Goal: Transaction & Acquisition: Purchase product/service

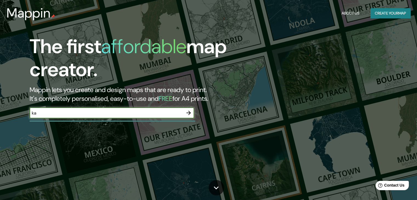
type input "k"
type input "las talitas, tucuman"
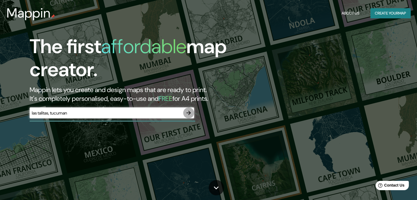
click at [188, 114] on icon "button" at bounding box center [188, 113] width 7 height 7
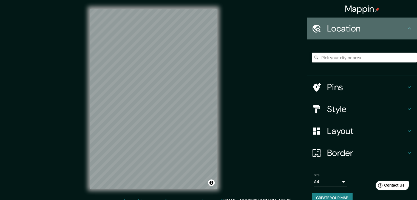
click at [350, 28] on h4 "Location" at bounding box center [366, 28] width 79 height 11
click at [394, 25] on h4 "Location" at bounding box center [366, 28] width 79 height 11
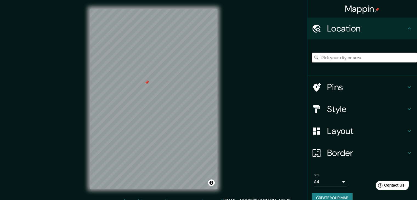
click at [330, 61] on input "Pick your city or area" at bounding box center [364, 58] width 105 height 10
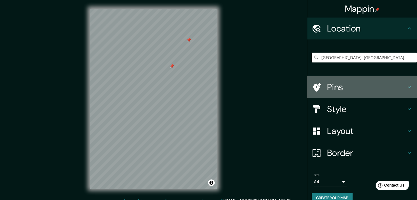
click at [346, 90] on h4 "Pins" at bounding box center [366, 87] width 79 height 11
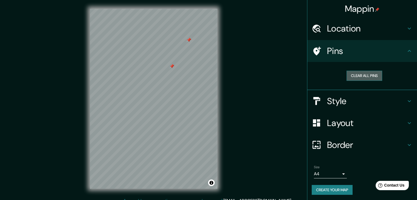
click at [364, 73] on button "Clear all pins" at bounding box center [364, 76] width 36 height 10
click at [359, 50] on h4 "Pins" at bounding box center [366, 51] width 79 height 11
click at [334, 38] on div "Location" at bounding box center [362, 29] width 110 height 22
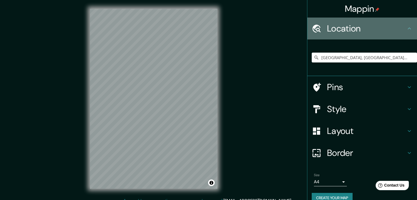
click at [363, 23] on h4 "Location" at bounding box center [366, 28] width 79 height 11
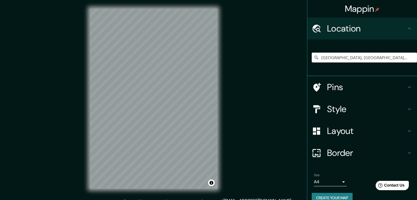
click at [346, 80] on div "Pins" at bounding box center [362, 87] width 110 height 22
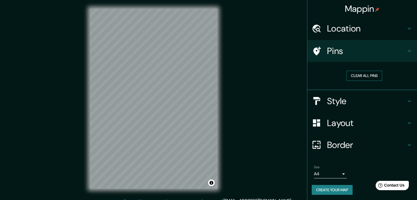
click at [353, 75] on button "Clear all pins" at bounding box center [364, 76] width 36 height 10
click at [175, 9] on div at bounding box center [153, 9] width 127 height 0
click at [359, 78] on button "Clear all pins" at bounding box center [364, 76] width 36 height 10
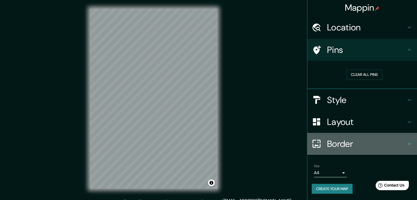
click at [386, 144] on h4 "Border" at bounding box center [366, 143] width 79 height 11
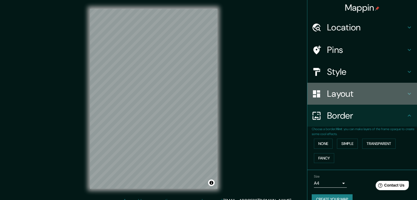
click at [382, 91] on h4 "Layout" at bounding box center [366, 93] width 79 height 11
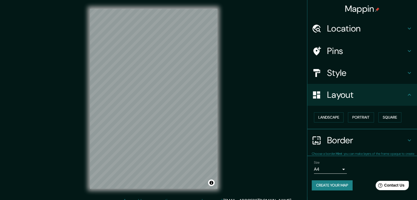
scroll to position [0, 0]
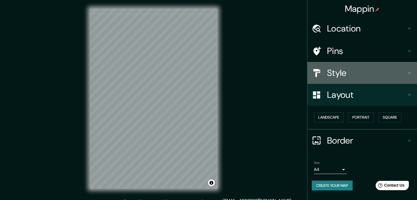
click at [381, 83] on div "Style" at bounding box center [362, 73] width 110 height 22
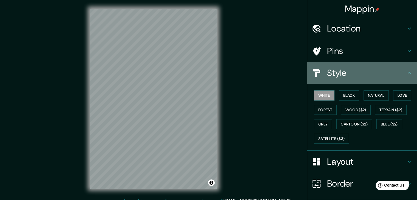
click at [365, 78] on div "Style" at bounding box center [362, 73] width 110 height 22
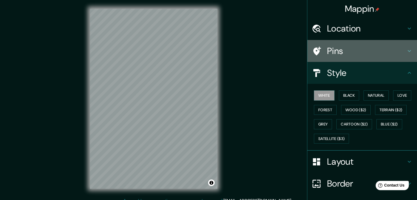
click at [345, 42] on div "Pins" at bounding box center [362, 51] width 110 height 22
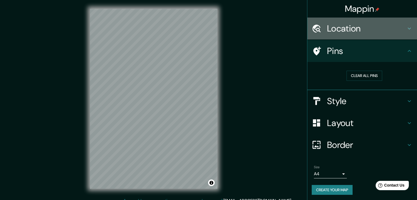
click at [344, 34] on div "Location" at bounding box center [362, 29] width 110 height 22
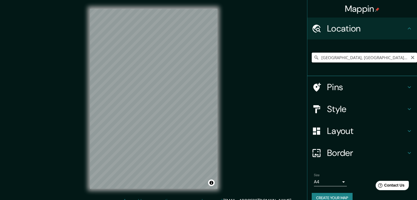
click at [360, 59] on input "[GEOGRAPHIC_DATA], [GEOGRAPHIC_DATA], [GEOGRAPHIC_DATA]" at bounding box center [364, 58] width 105 height 10
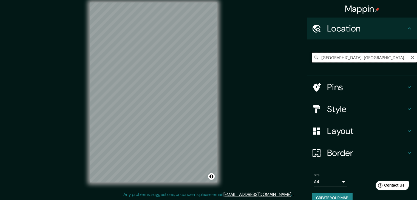
click at [395, 54] on input "[GEOGRAPHIC_DATA], [GEOGRAPHIC_DATA], [GEOGRAPHIC_DATA]" at bounding box center [364, 58] width 105 height 10
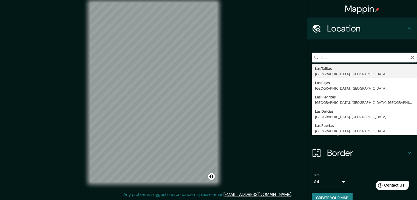
type input "[GEOGRAPHIC_DATA], [GEOGRAPHIC_DATA], [GEOGRAPHIC_DATA]"
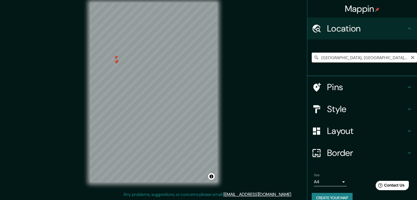
click at [106, 2] on div at bounding box center [153, 2] width 127 height 0
click at [106, 52] on div at bounding box center [108, 50] width 4 height 4
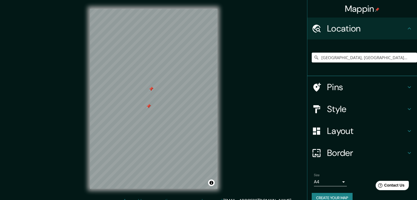
click at [147, 106] on div at bounding box center [148, 106] width 4 height 4
drag, startPoint x: 147, startPoint y: 106, endPoint x: 135, endPoint y: 164, distance: 59.1
click at [146, 109] on div at bounding box center [148, 106] width 4 height 4
click at [318, 58] on input "Pick your city or area" at bounding box center [364, 58] width 105 height 10
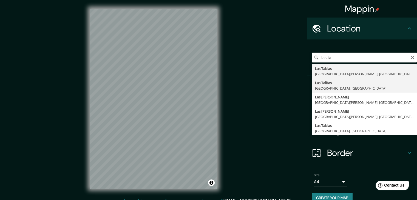
type input "[GEOGRAPHIC_DATA], [GEOGRAPHIC_DATA], [GEOGRAPHIC_DATA]"
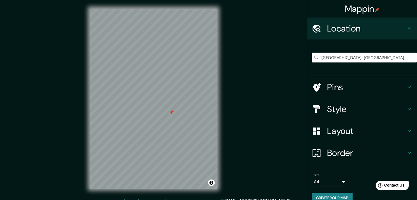
click at [169, 9] on div at bounding box center [153, 9] width 127 height 0
click at [229, 74] on div "Mappin Location [GEOGRAPHIC_DATA], [GEOGRAPHIC_DATA], [GEOGRAPHIC_DATA] Pins St…" at bounding box center [208, 103] width 417 height 206
